Goal: Navigation & Orientation: Find specific page/section

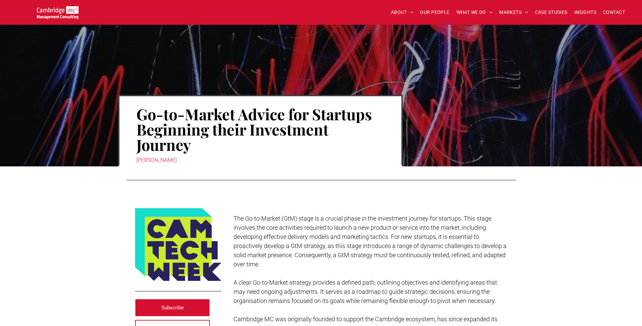
scroll to position [68, 0]
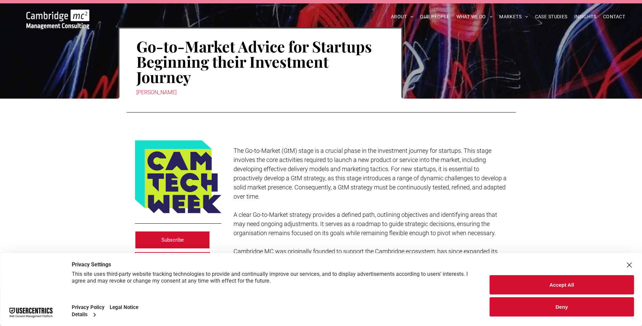
click at [604, 311] on button "Deny" at bounding box center [562, 306] width 144 height 19
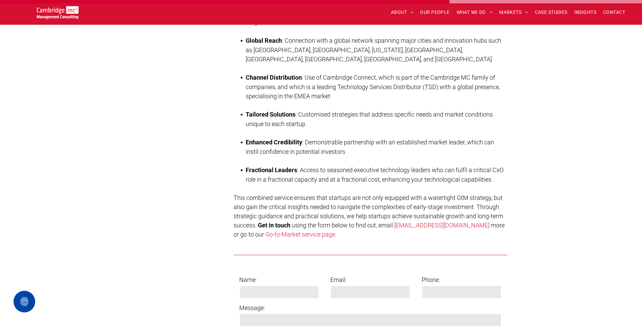
scroll to position [2030, 0]
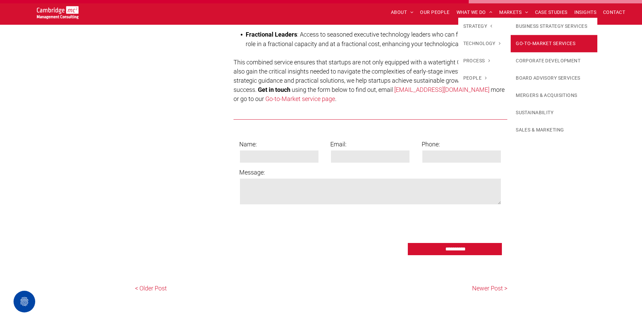
click at [536, 43] on link "GO-TO-MARKET SERVICES" at bounding box center [554, 43] width 87 height 17
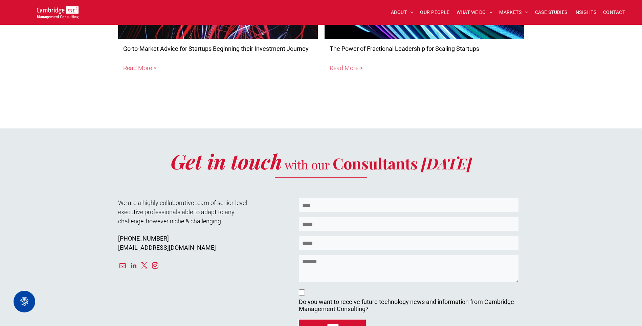
scroll to position [2335, 0]
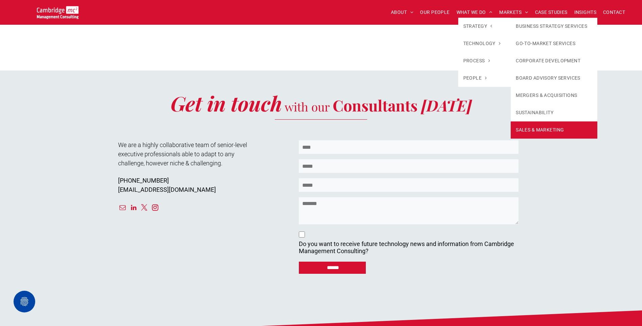
click at [561, 128] on link "SALES & MARKETING" at bounding box center [554, 129] width 87 height 17
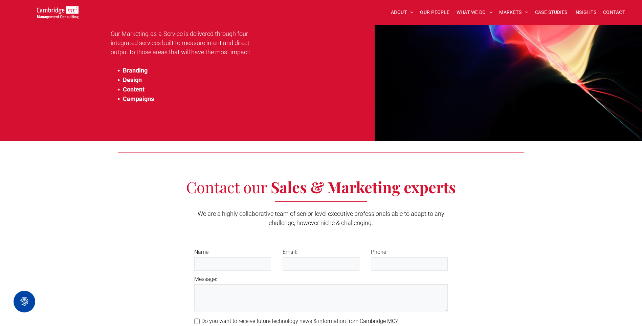
scroll to position [1320, 0]
